Goal: Task Accomplishment & Management: Use online tool/utility

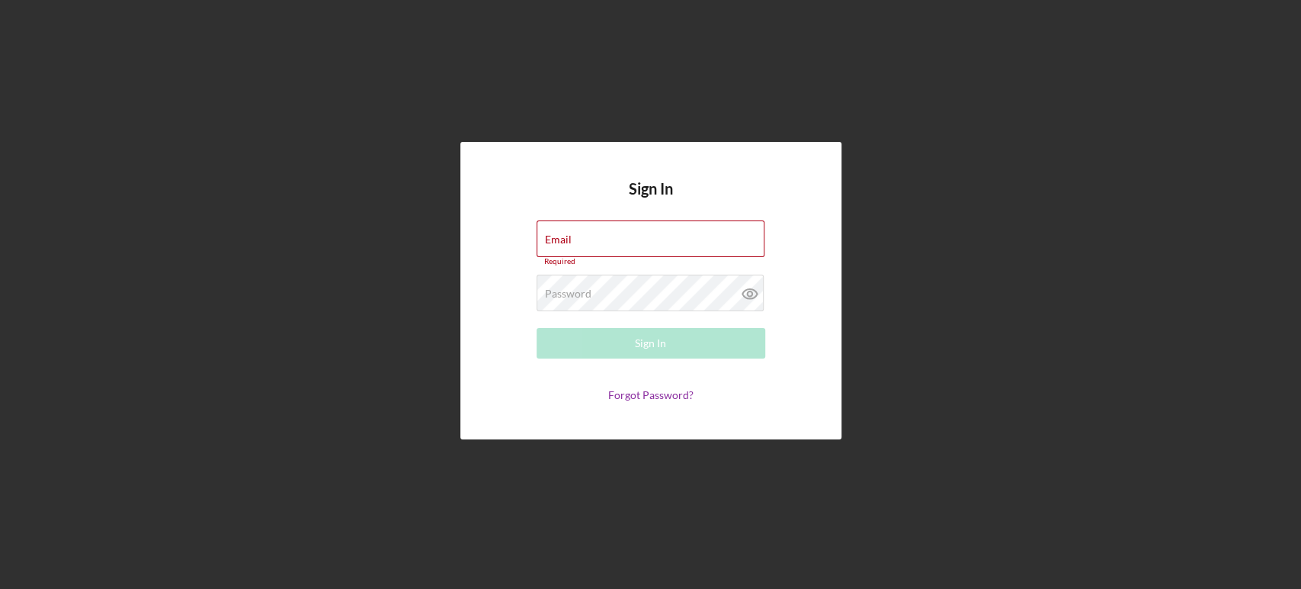
type input "[EMAIL_ADDRESS][DOMAIN_NAME]"
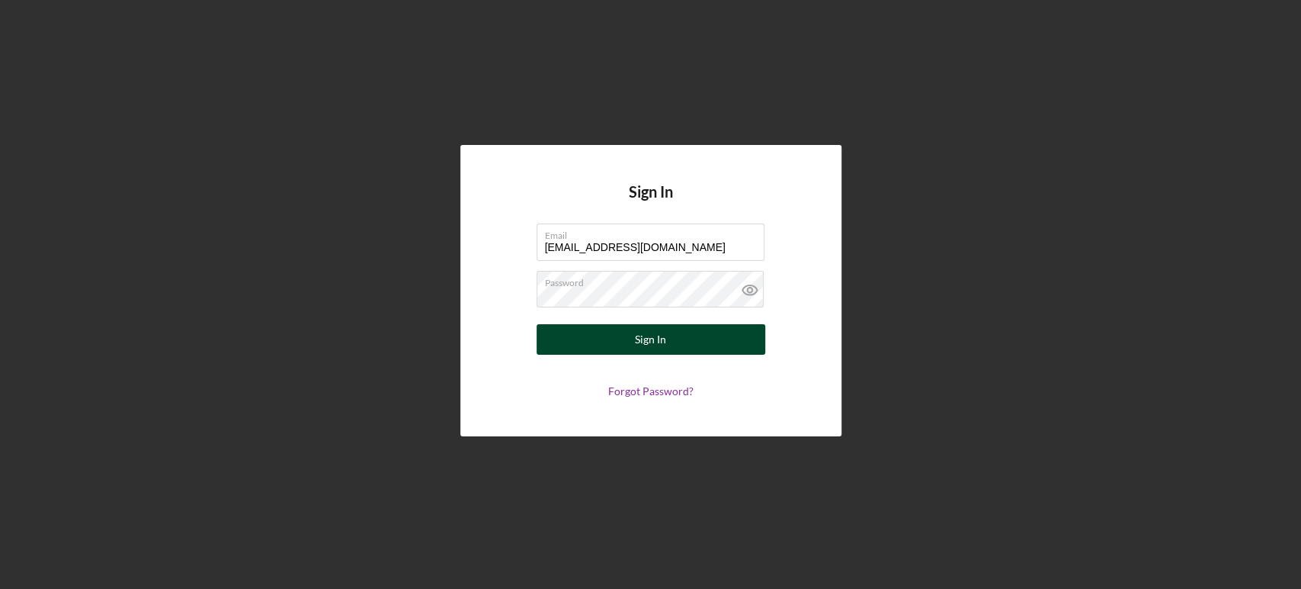
click at [669, 336] on button "Sign In" at bounding box center [651, 339] width 229 height 30
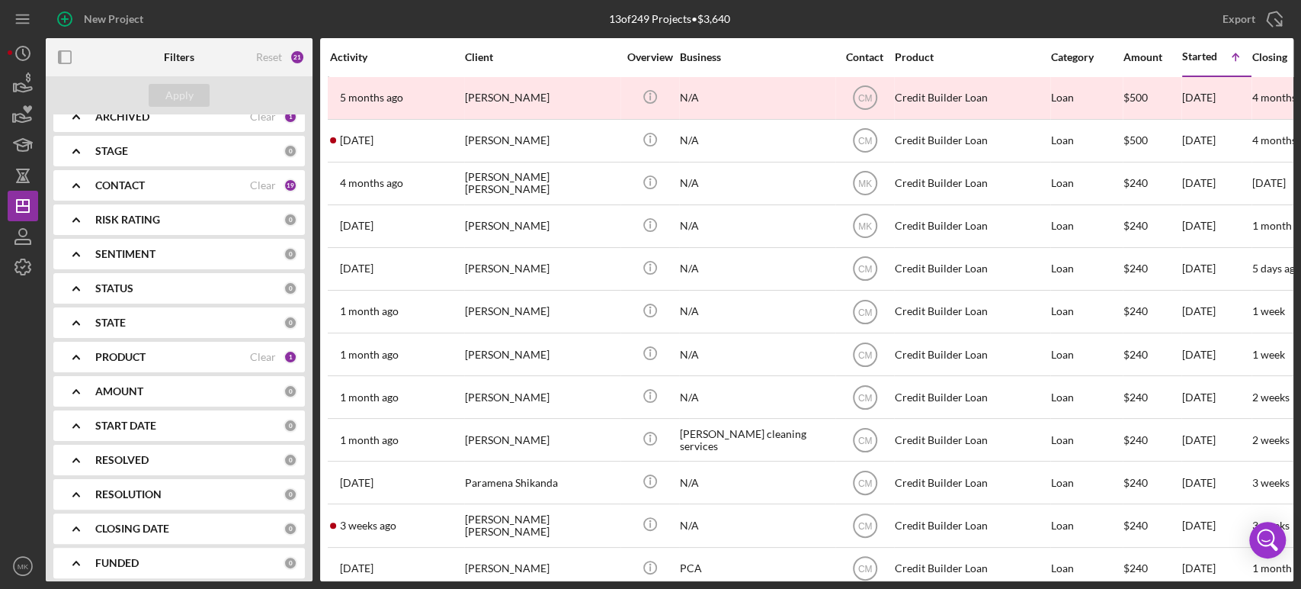
scroll to position [165, 0]
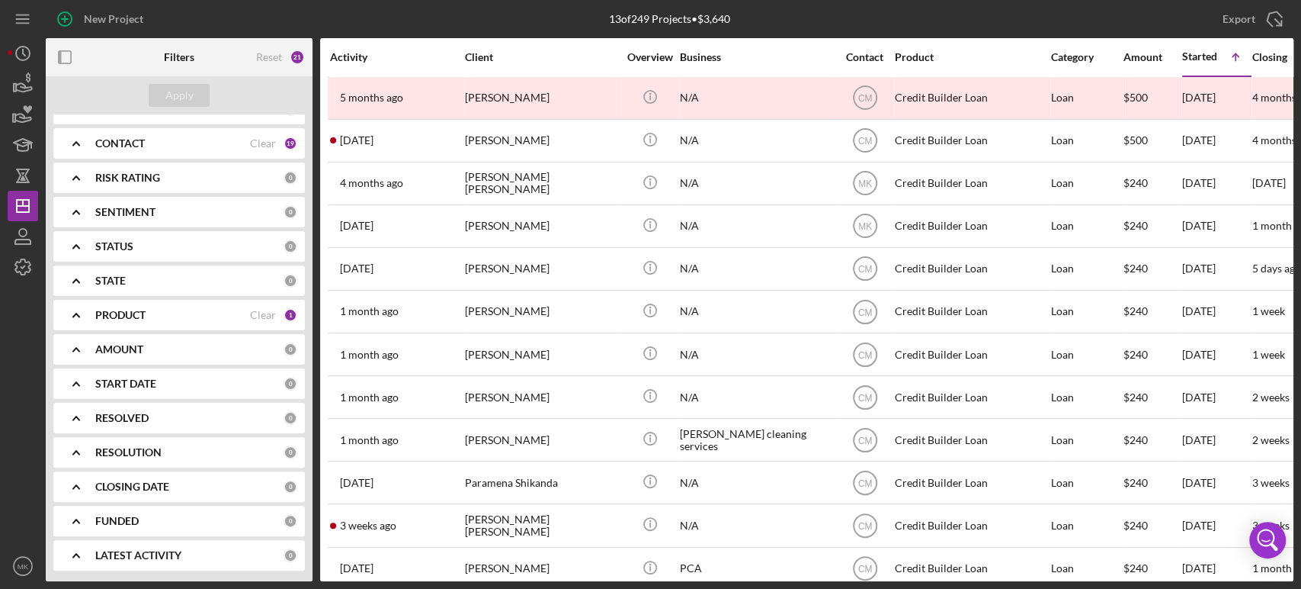
click at [241, 313] on div "PRODUCT" at bounding box center [172, 315] width 155 height 12
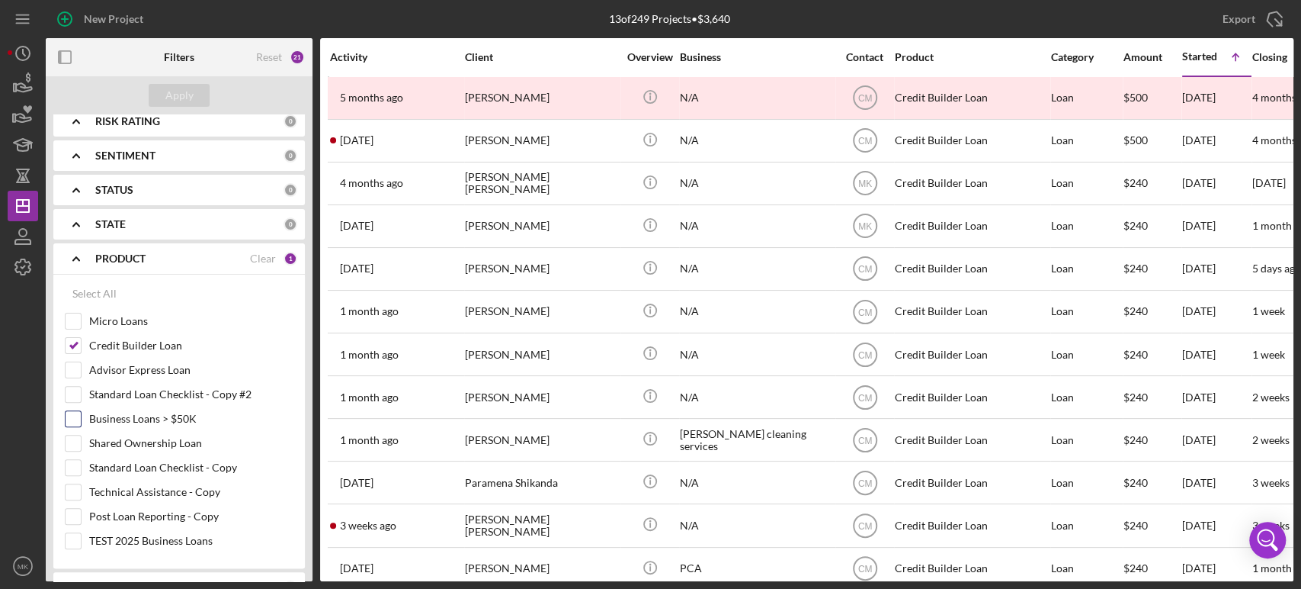
scroll to position [249, 0]
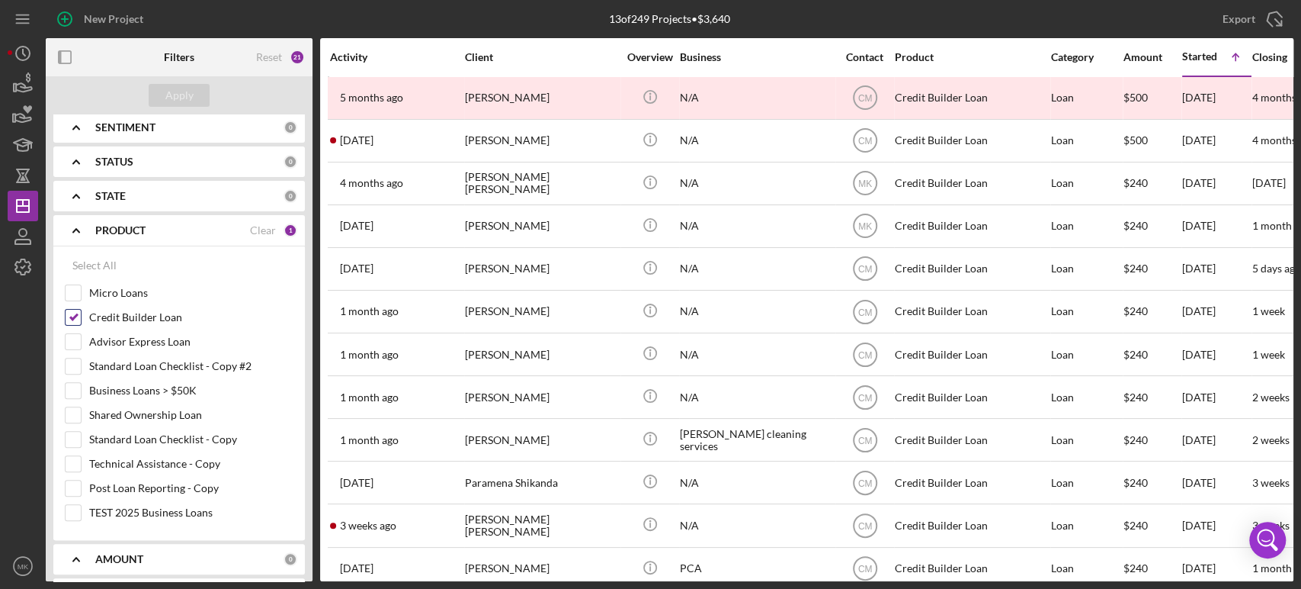
click at [79, 314] on input "Credit Builder Loan" at bounding box center [73, 317] width 15 height 15
checkbox input "false"
click at [71, 385] on input "Business Loans > $50K" at bounding box center [73, 390] width 15 height 15
checkbox input "true"
click at [175, 95] on div "Apply" at bounding box center [179, 95] width 28 height 23
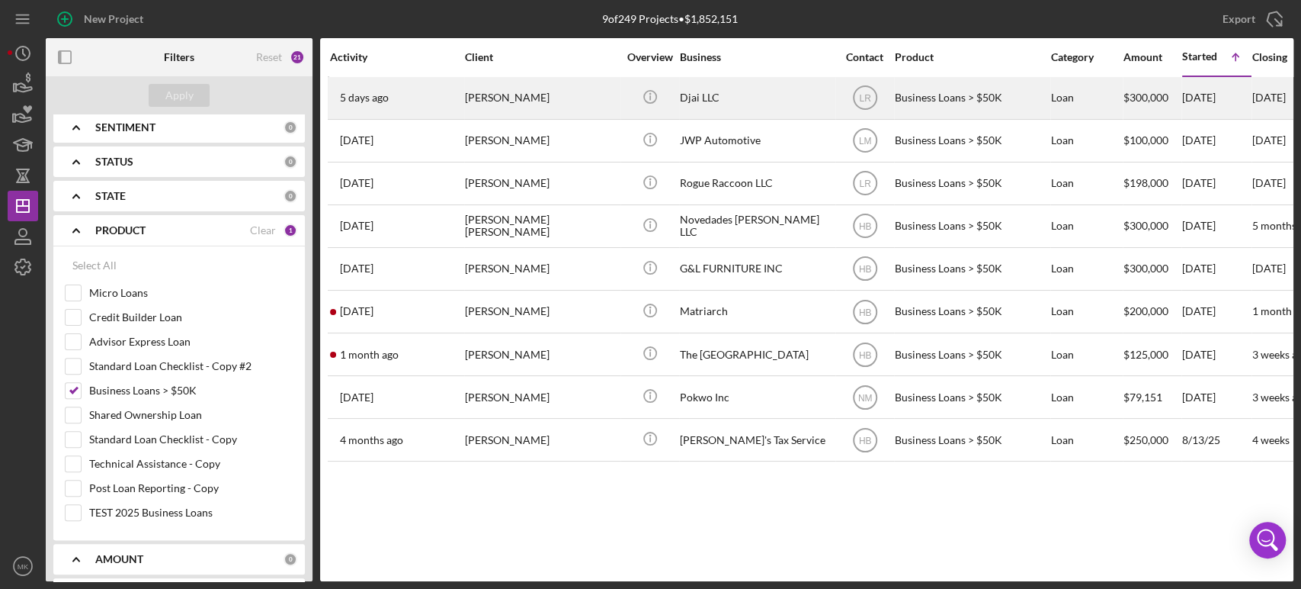
click at [535, 95] on div "[PERSON_NAME]" at bounding box center [541, 98] width 152 height 40
